Goal: Transaction & Acquisition: Purchase product/service

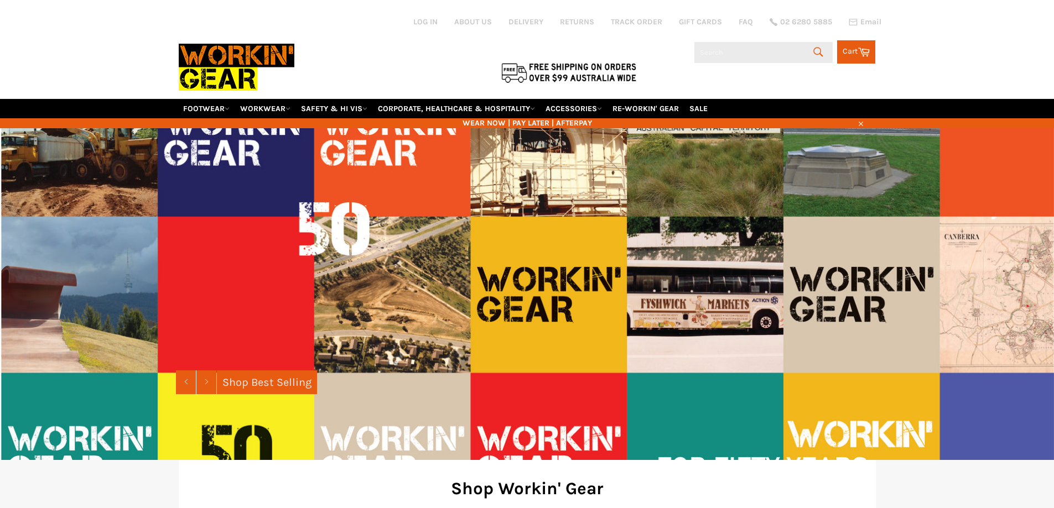
click at [715, 49] on input "Search" at bounding box center [763, 52] width 138 height 21
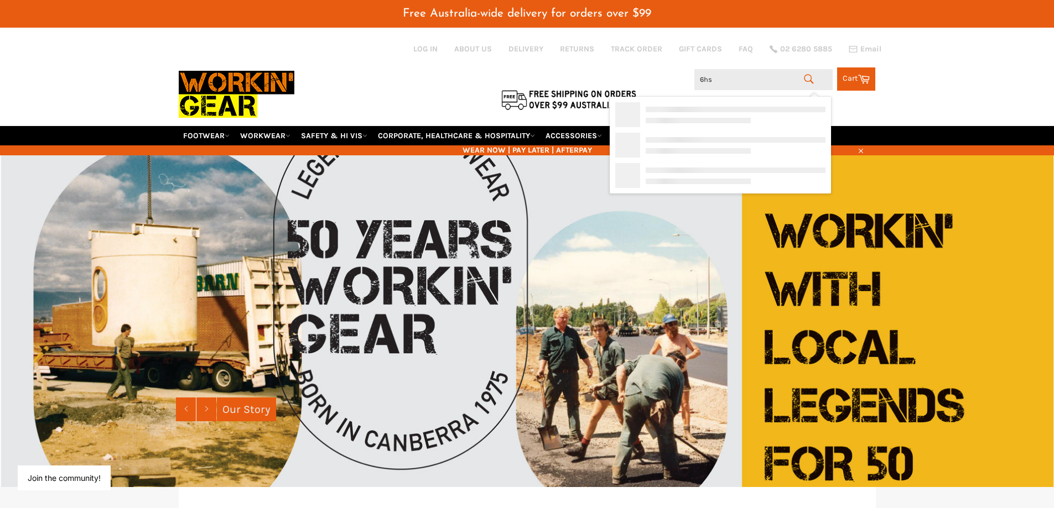
type input "6hsp"
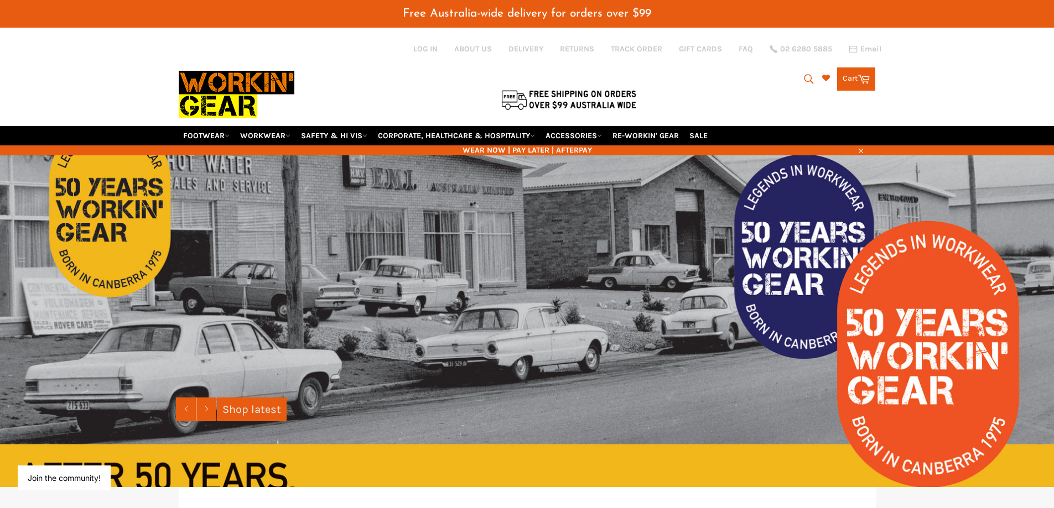
click at [808, 77] on icon "submit" at bounding box center [809, 79] width 12 height 12
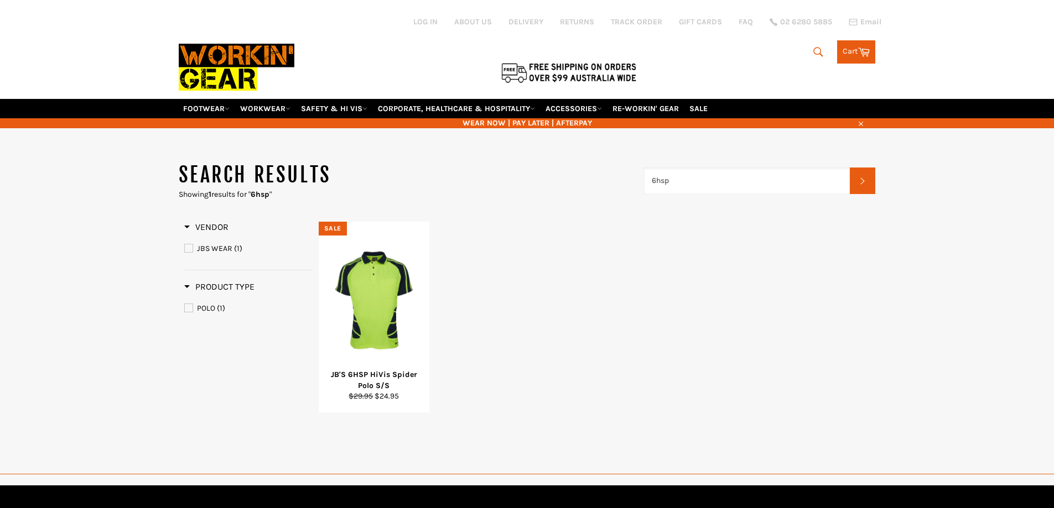
drag, startPoint x: 680, startPoint y: 178, endPoint x: 644, endPoint y: 178, distance: 35.4
click at [641, 178] on div "Search results Showing 1 results for " 6hsp " 6hsp Search Refine By Vendor JBS …" at bounding box center [527, 488] width 1054 height 721
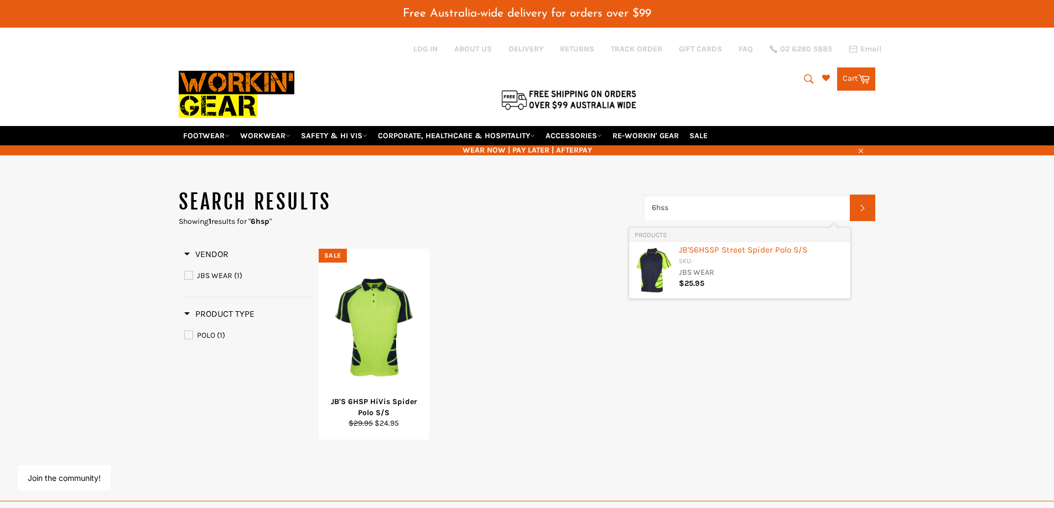
type input "6hss"
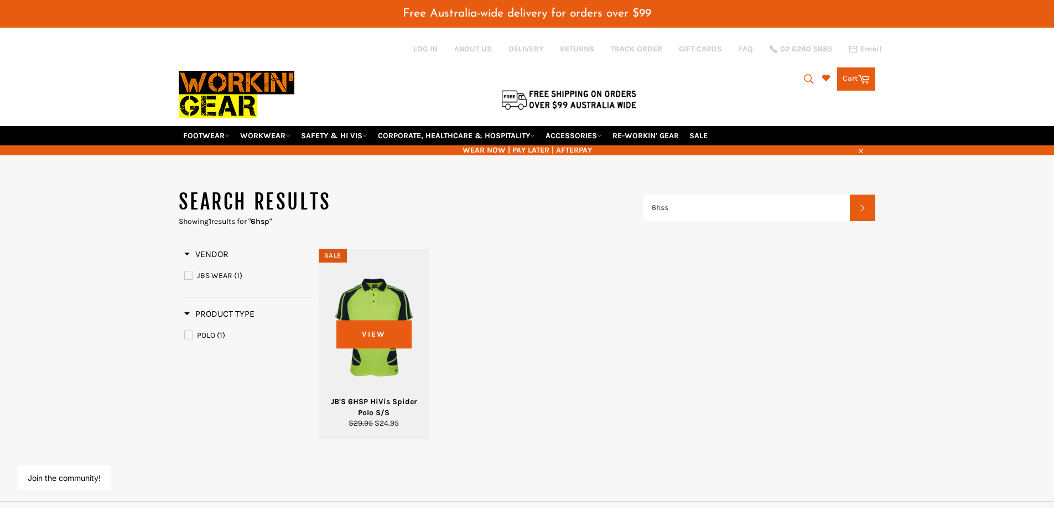
click at [387, 321] on div at bounding box center [374, 328] width 84 height 130
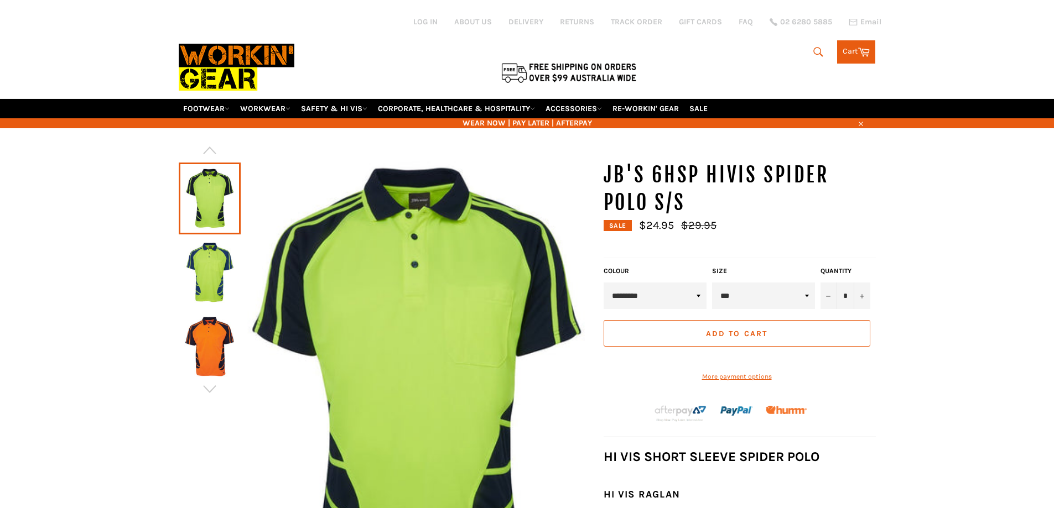
click at [804, 293] on select "*** ** *** *** *** *** *** *** *** ***" at bounding box center [763, 296] width 103 height 27
